Goal: Transaction & Acquisition: Purchase product/service

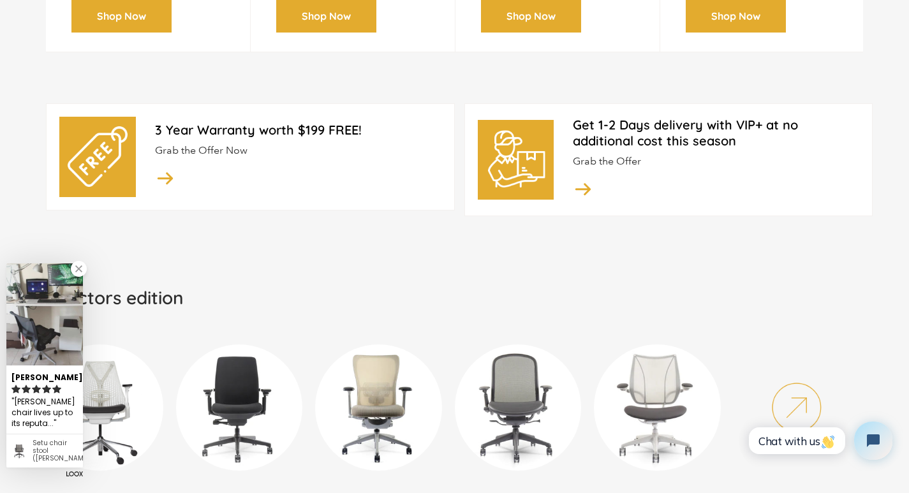
scroll to position [531, 0]
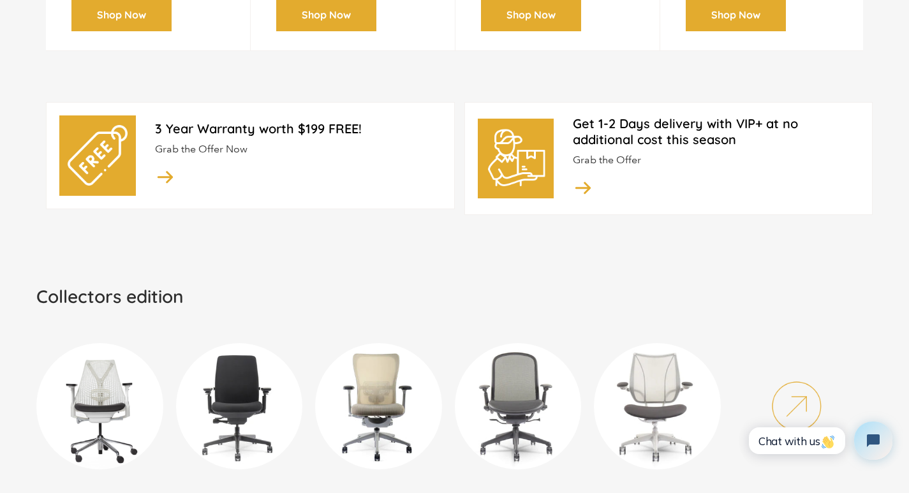
click at [70, 473] on link "[PERSON_NAME]" at bounding box center [99, 422] width 127 height 190
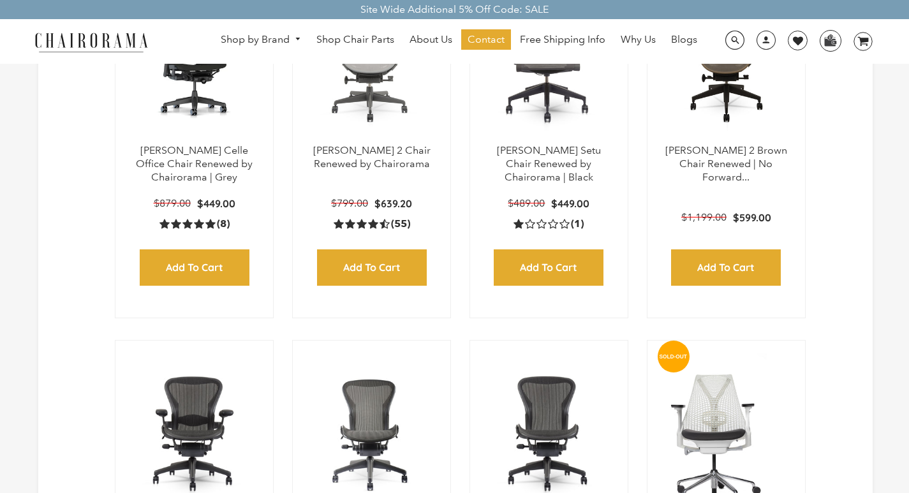
scroll to position [558, 0]
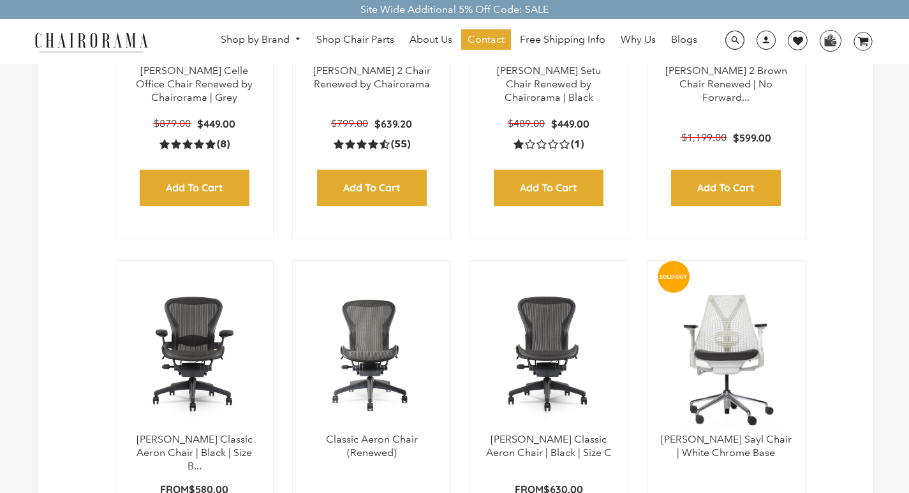
select select "price-ascending"
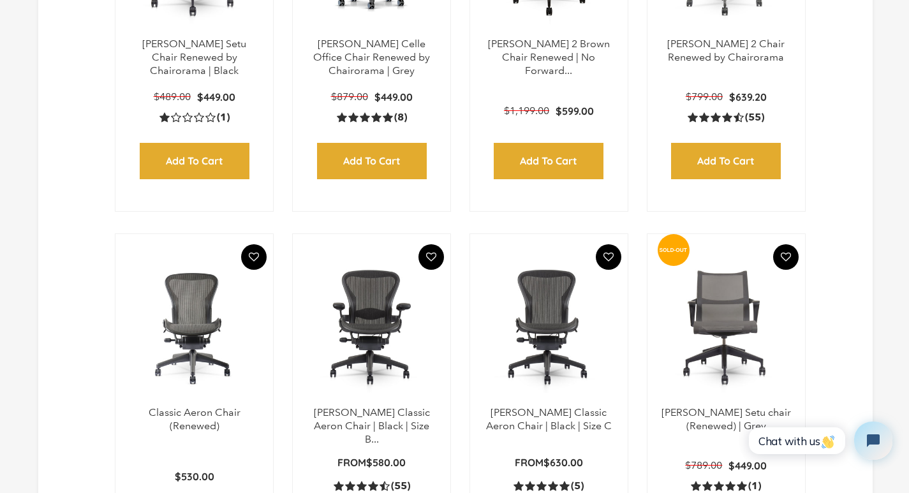
select select "best-selling"
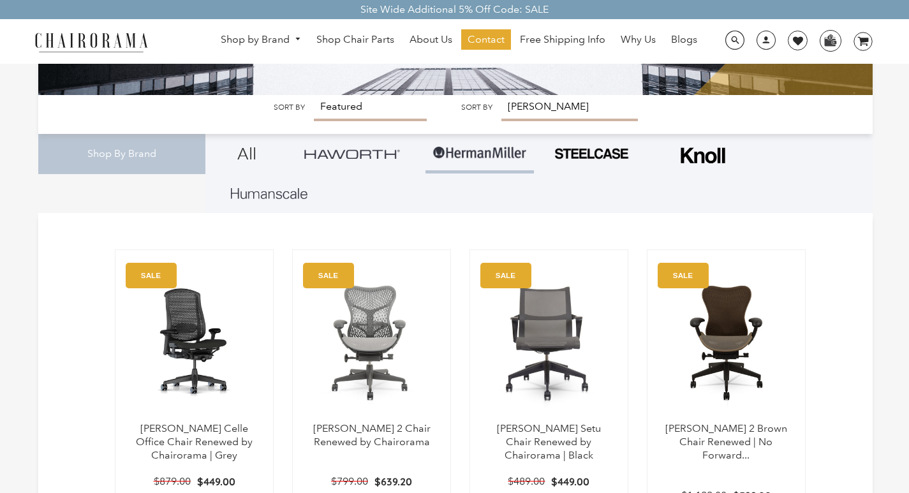
scroll to position [212, 0]
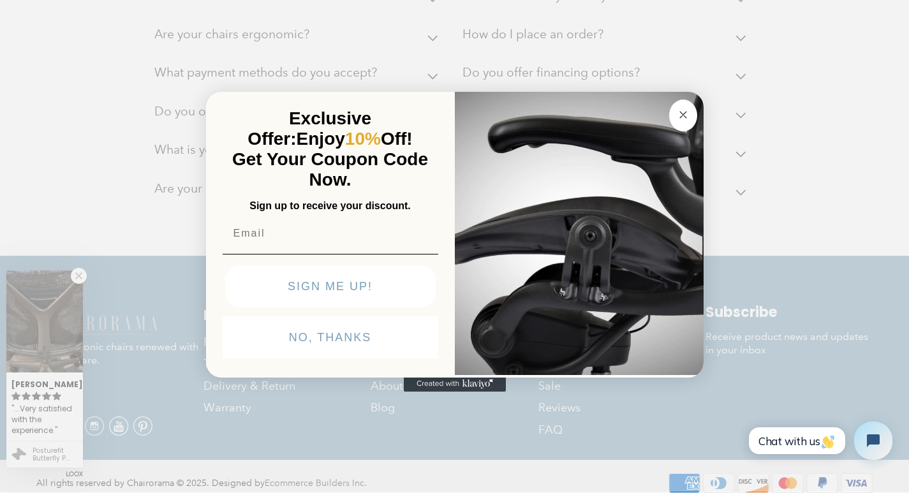
scroll to position [3003, 0]
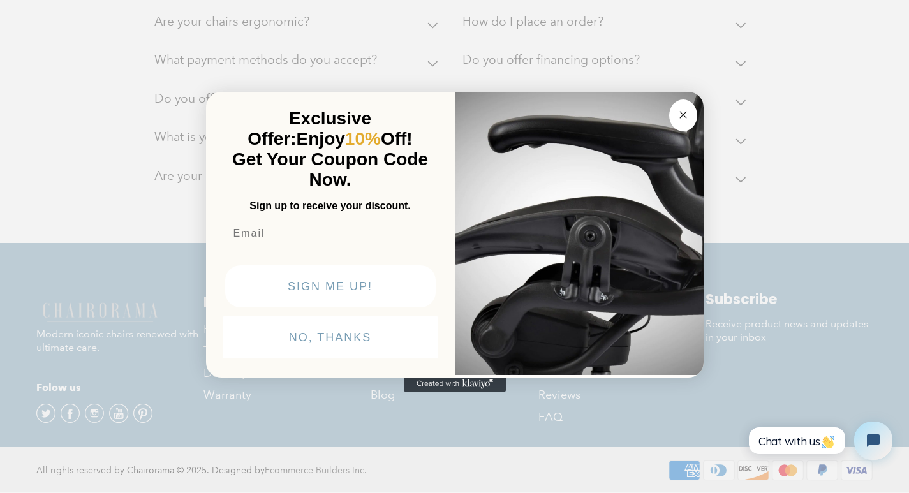
click at [206, 350] on form "Exclusive Offer: Enjoy 10% Off! Get Your Coupon Code Now. Sign up to receive yo…" at bounding box center [454, 235] width 497 height 286
click at [430, 378] on form "Exclusive Offer: Enjoy 10% Off! Get Your Coupon Code Now. Sign up to receive yo…" at bounding box center [454, 235] width 497 height 286
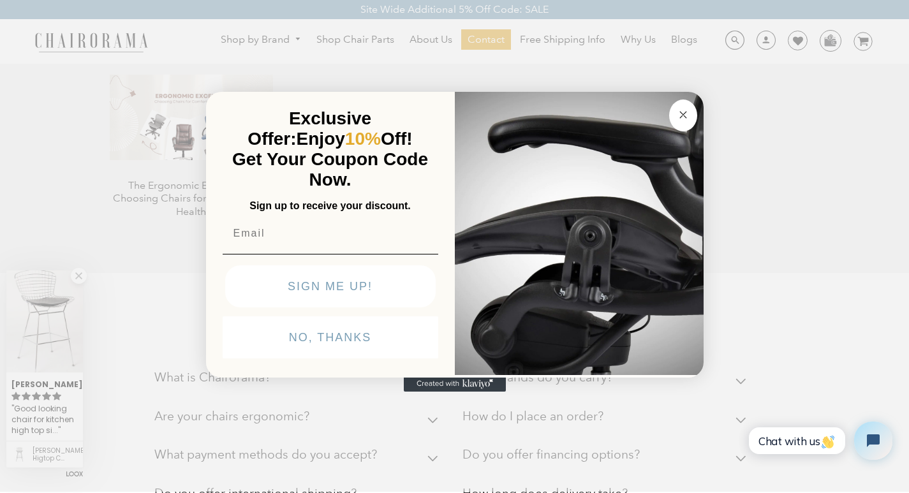
scroll to position [11, 0]
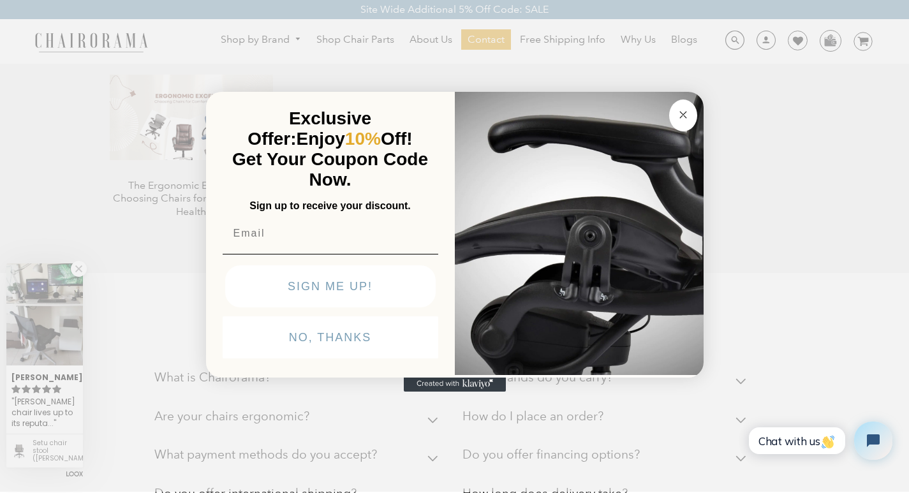
click at [675, 107] on circle "Close dialog" at bounding box center [682, 114] width 15 height 15
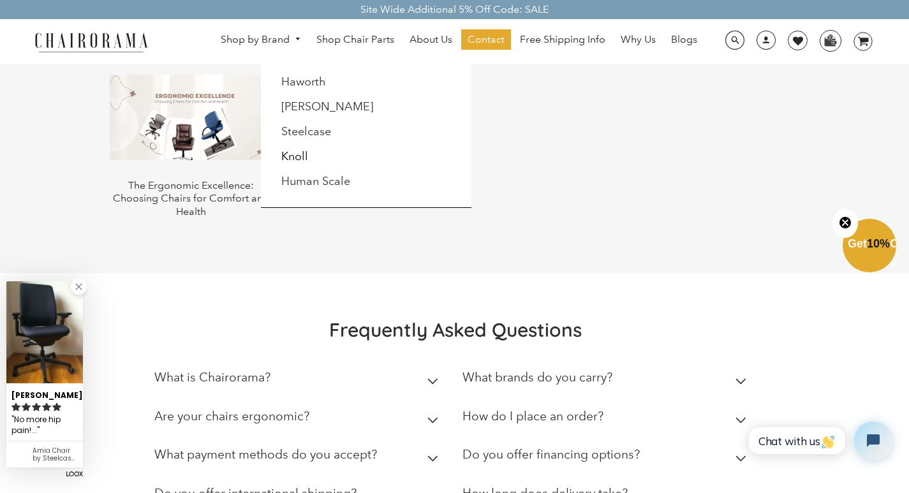
click at [226, 33] on link "Shop by Brand" at bounding box center [260, 40] width 93 height 20
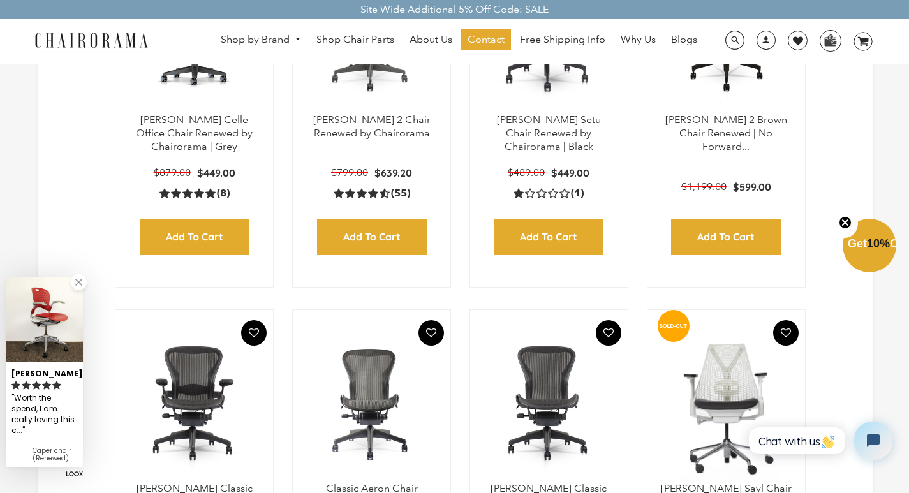
scroll to position [532, 0]
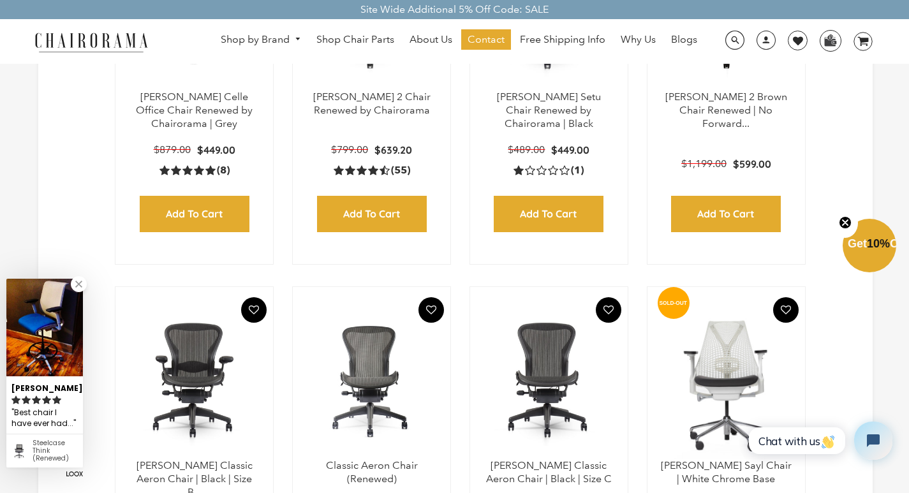
select select "best-selling"
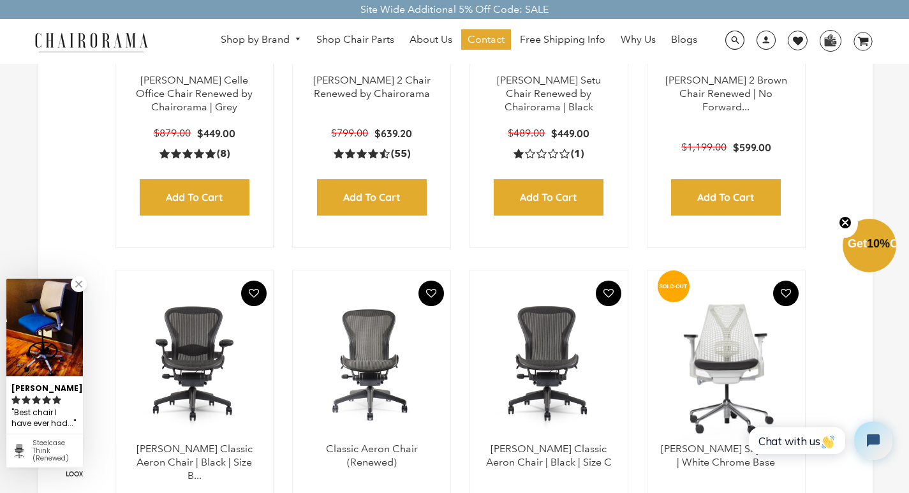
scroll to position [558, 0]
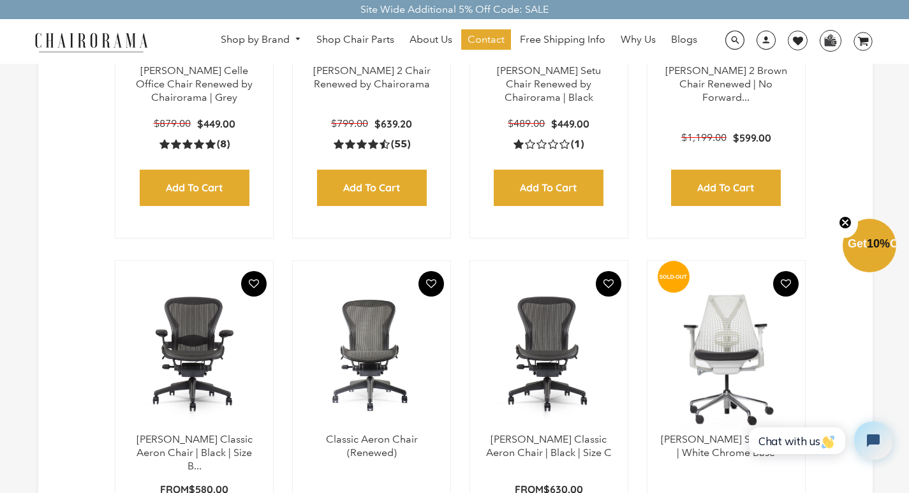
select select "steelcase"
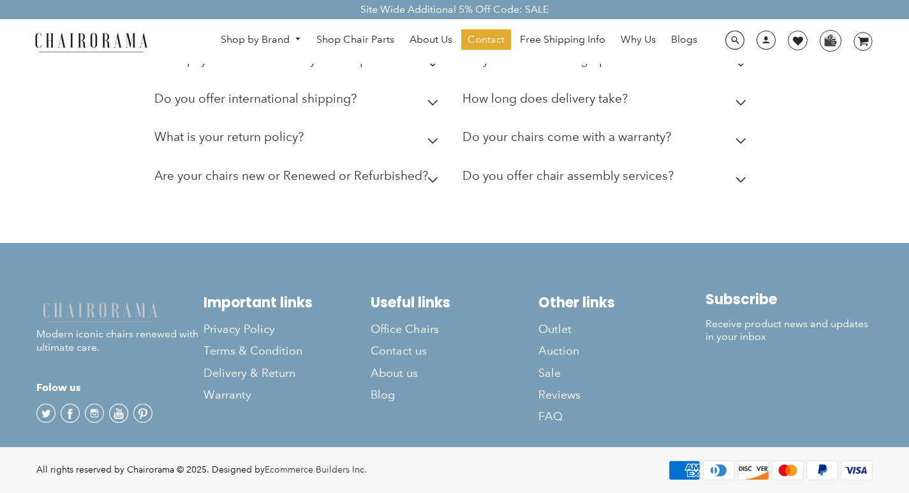
scroll to position [2205, 0]
click at [554, 28] on h2 "How do I place an order?" at bounding box center [532, 20] width 141 height 15
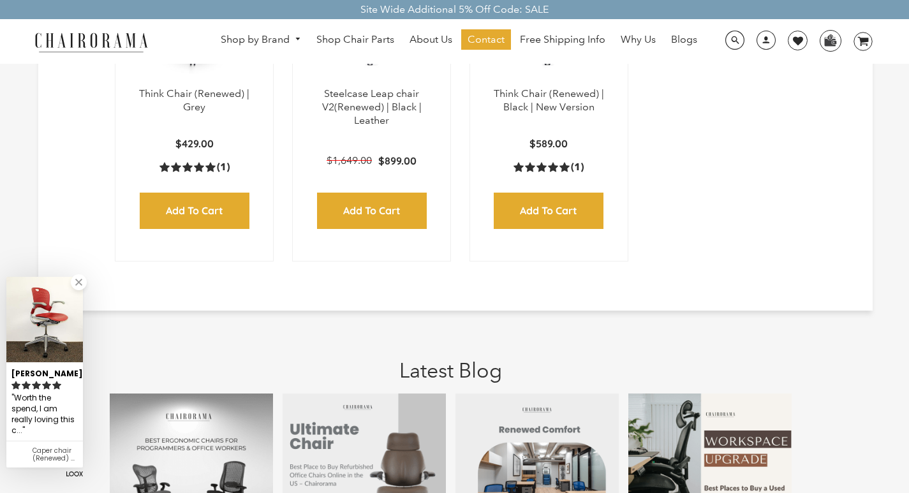
scroll to position [877, 0]
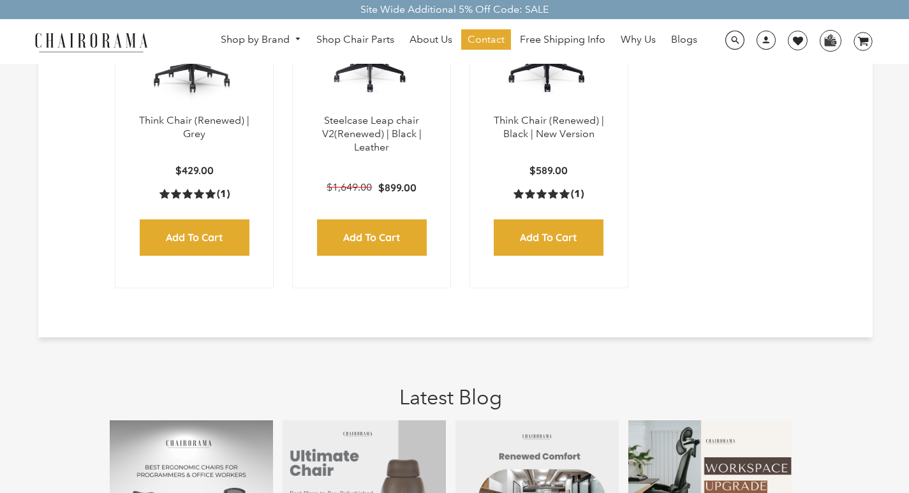
click at [328, 27] on div "Shop by Brand Haworth Herman Miller Steelcase Knoll Human Scale" at bounding box center [454, 41] width 909 height 45
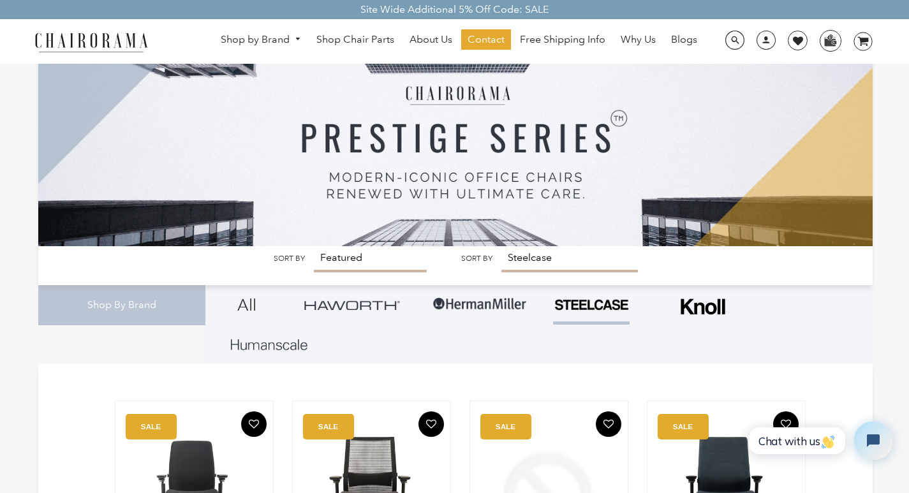
scroll to position [0, 0]
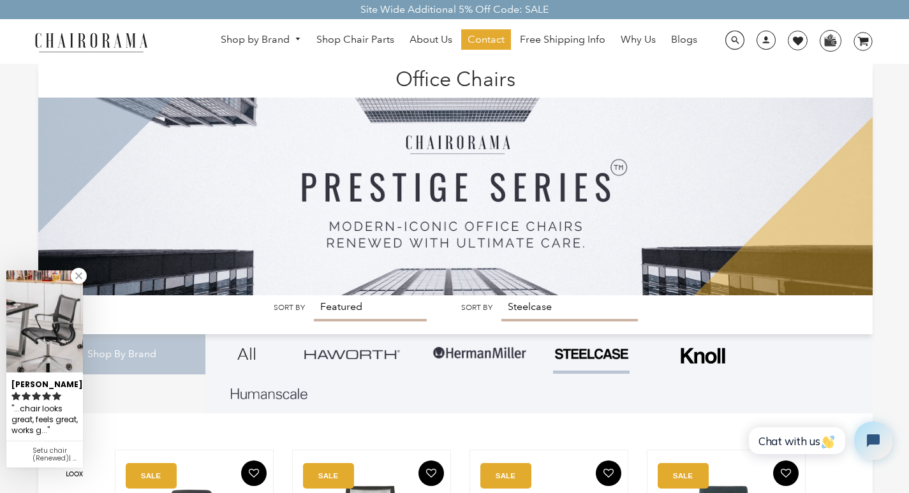
click at [531, 3] on div "Site Wide Additional 5% Off Code: SALE" at bounding box center [454, 9] width 909 height 19
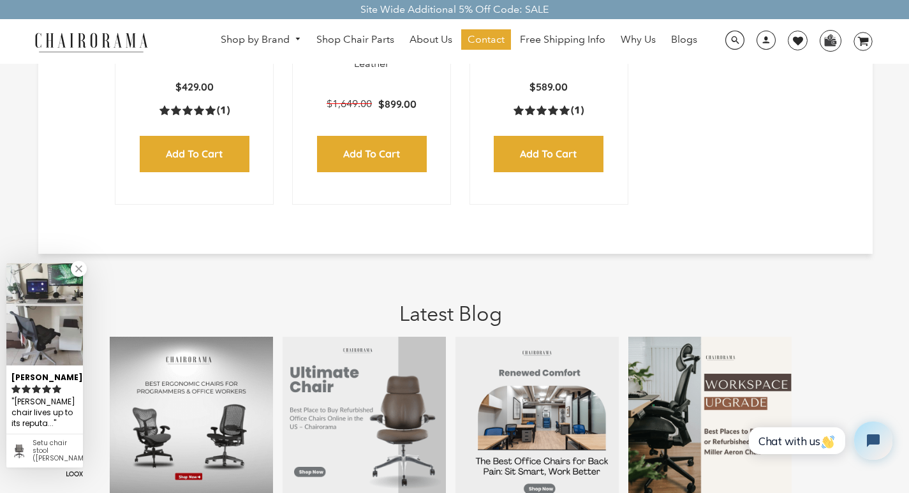
scroll to position [968, 0]
